Goal: Transaction & Acquisition: Download file/media

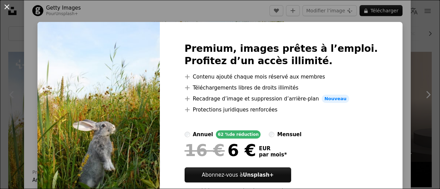
click at [7, 4] on button "An X shape" at bounding box center [7, 7] width 8 height 8
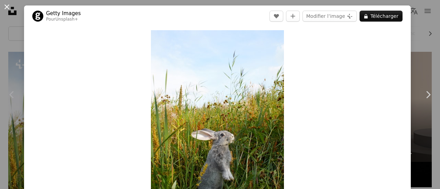
click at [7, 6] on button "An X shape" at bounding box center [7, 7] width 8 height 8
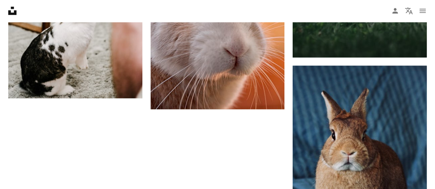
scroll to position [1188, 0]
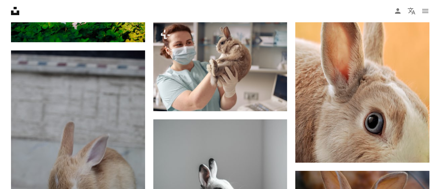
scroll to position [2356, 0]
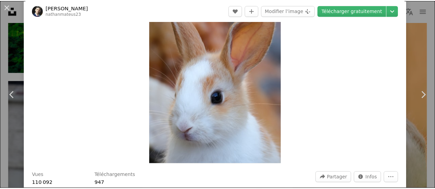
scroll to position [69, 0]
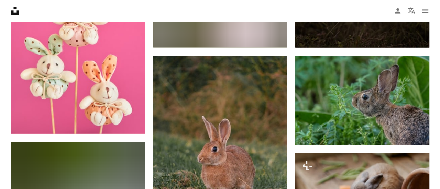
scroll to position [3490, 0]
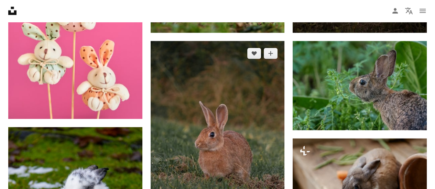
click at [222, 88] on img at bounding box center [217, 141] width 134 height 201
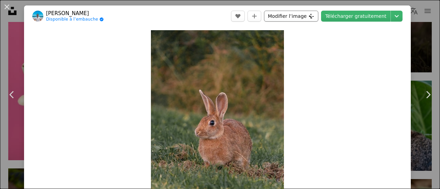
click at [294, 13] on button "Modifier l’image Plus sign for Unsplash+" at bounding box center [291, 16] width 54 height 11
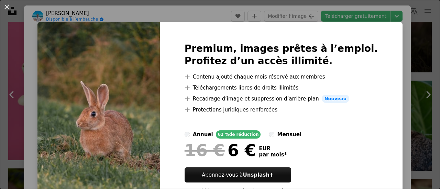
click at [356, 55] on div "Premium, images prêtes à l’emploi. Profitez d’un accès illimité. A plus sign Co…" at bounding box center [281, 121] width 243 height 198
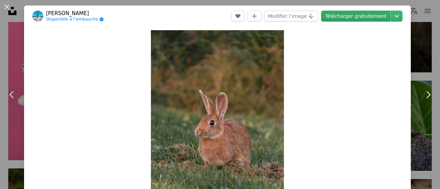
click at [351, 17] on link "Télécharger gratuitement" at bounding box center [355, 16] width 69 height 11
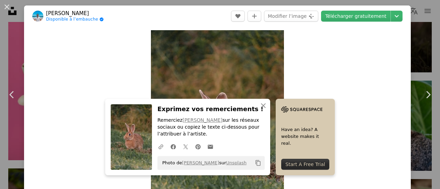
click at [152, 140] on img at bounding box center [131, 137] width 41 height 66
click at [267, 107] on icon "An X shape" at bounding box center [263, 106] width 8 height 8
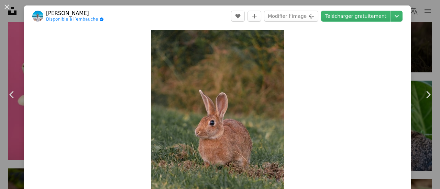
scroll to position [3489, 0]
